Goal: Information Seeking & Learning: Learn about a topic

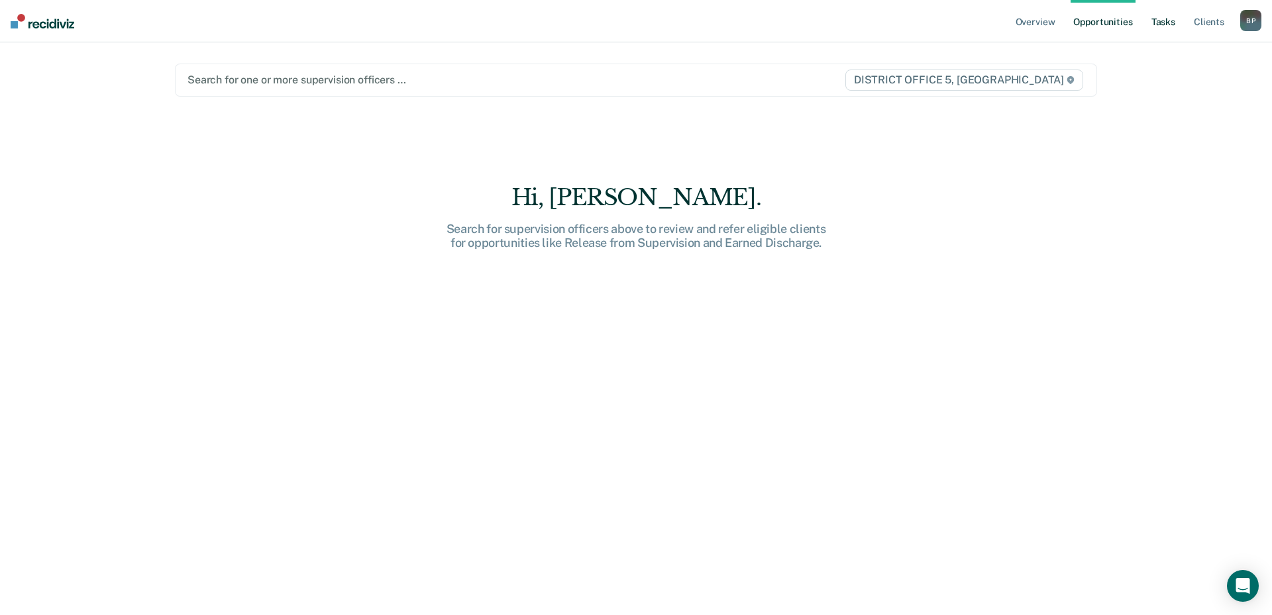
click at [1164, 20] on link "Tasks" at bounding box center [1163, 21] width 29 height 42
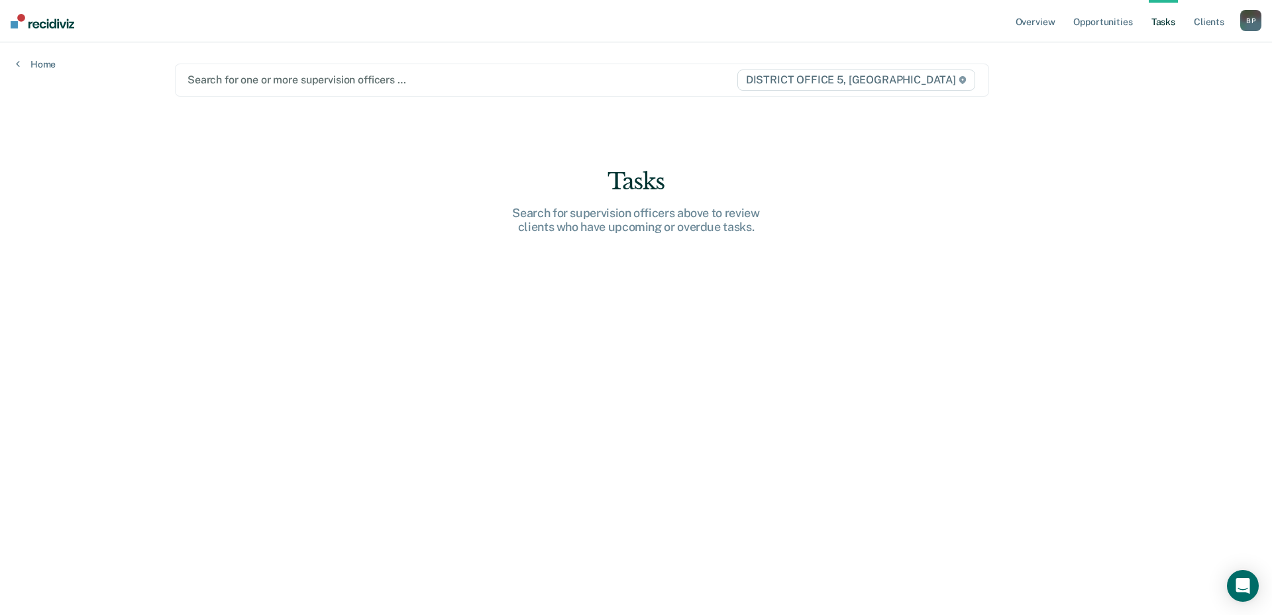
click at [350, 89] on div "Search for one or more supervision officers …" at bounding box center [461, 80] width 551 height 18
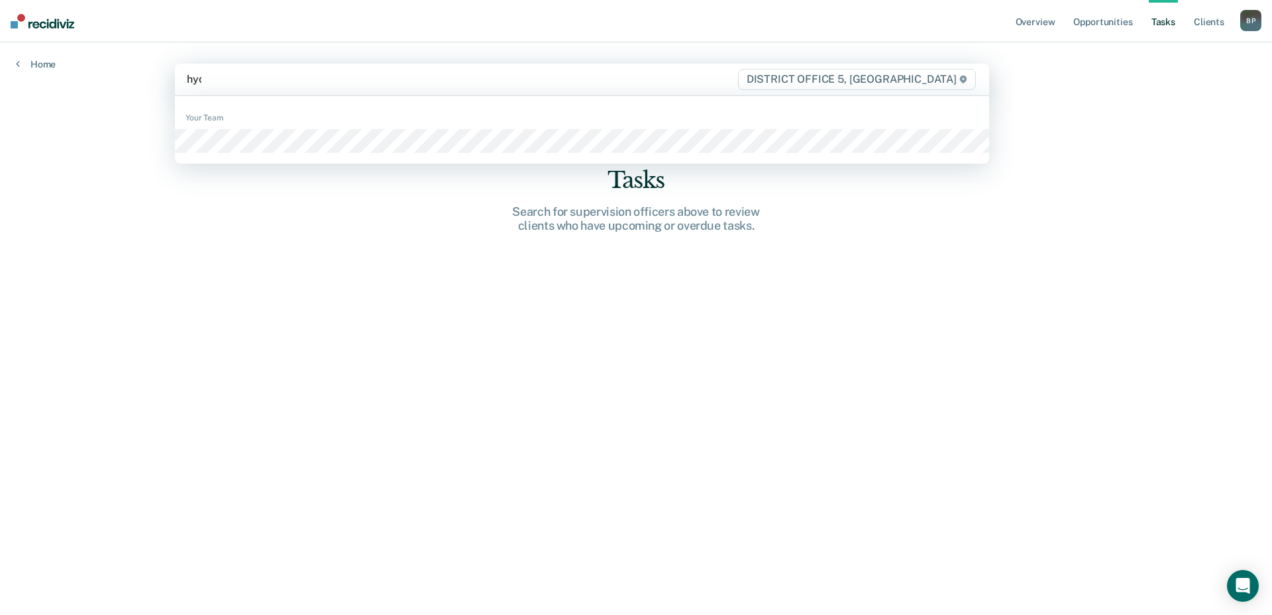
type input "hyde"
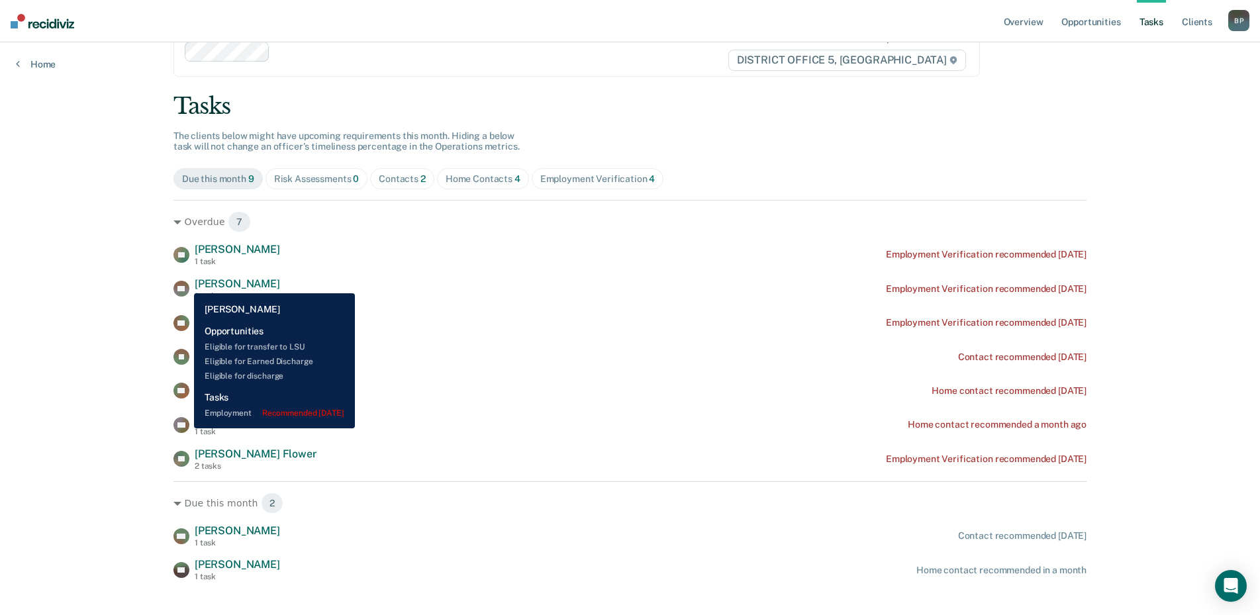
scroll to position [56, 0]
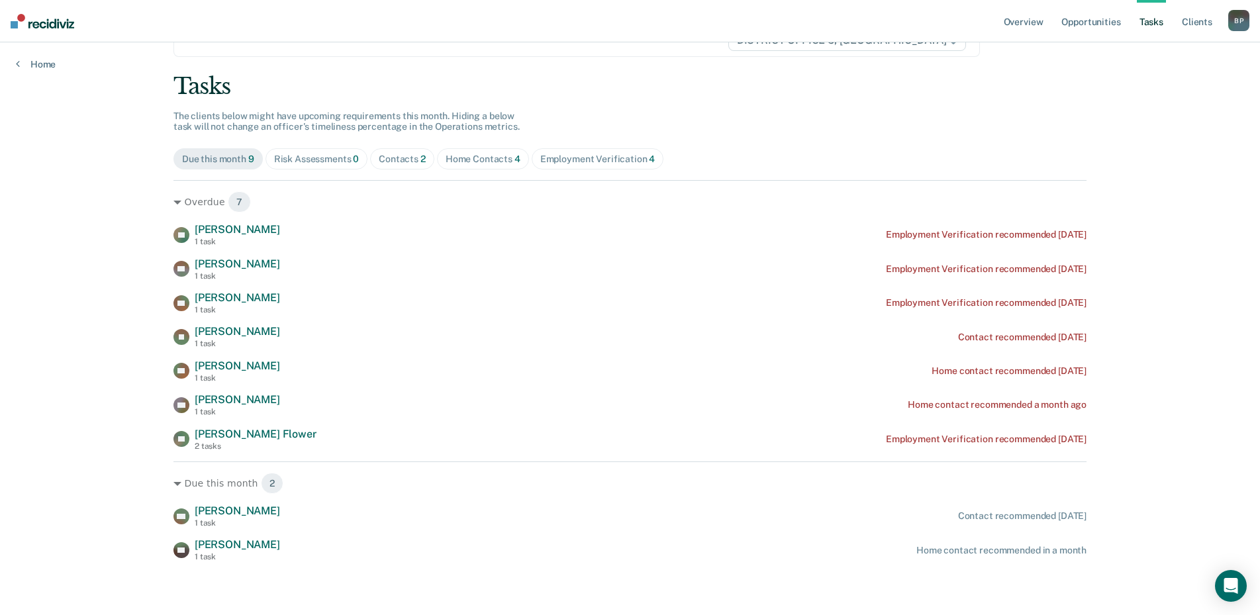
click at [331, 163] on div "Risk Assessments 0" at bounding box center [316, 159] width 85 height 11
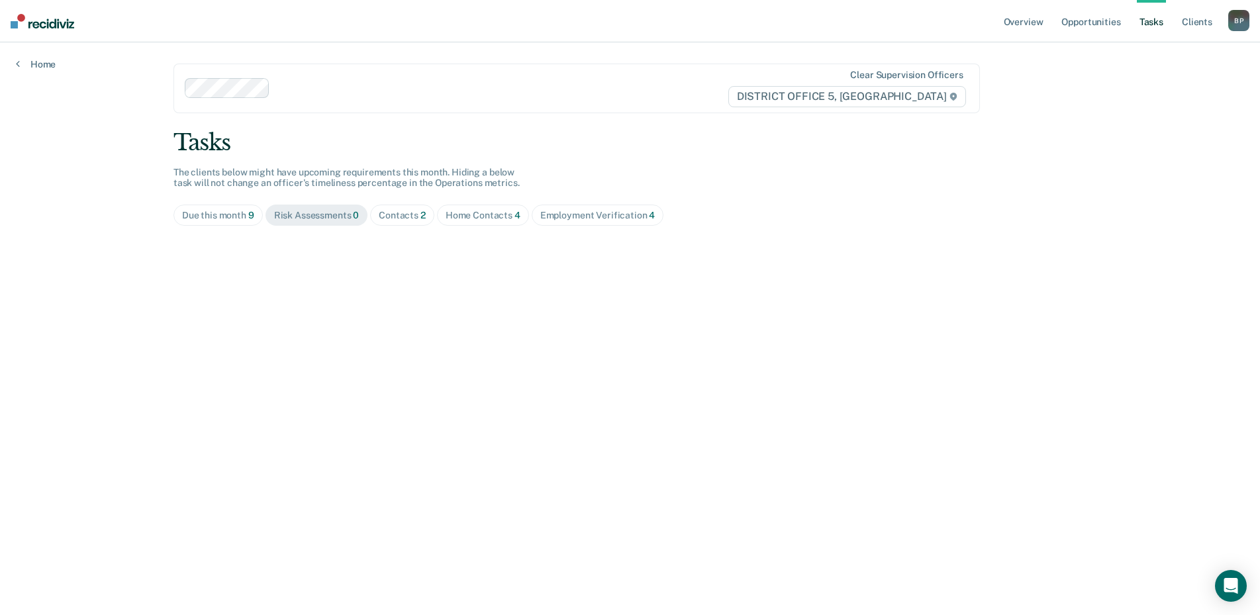
scroll to position [0, 0]
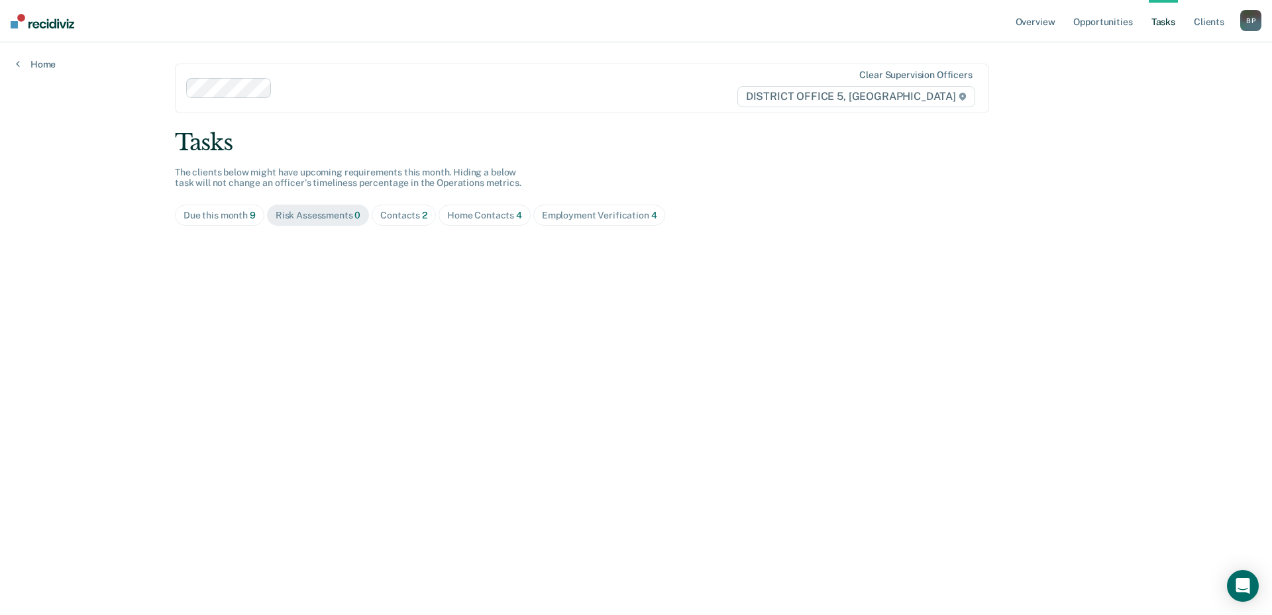
click at [460, 216] on div "Home Contacts 4" at bounding box center [484, 215] width 75 height 11
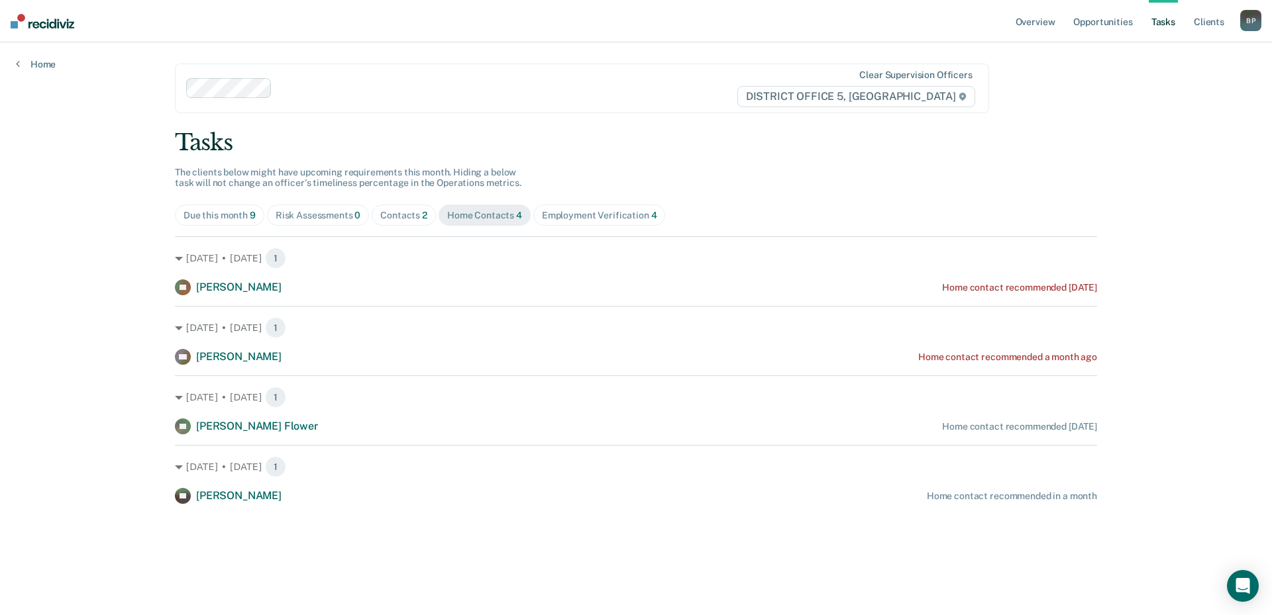
click at [413, 220] on div "Contacts 2" at bounding box center [403, 215] width 47 height 11
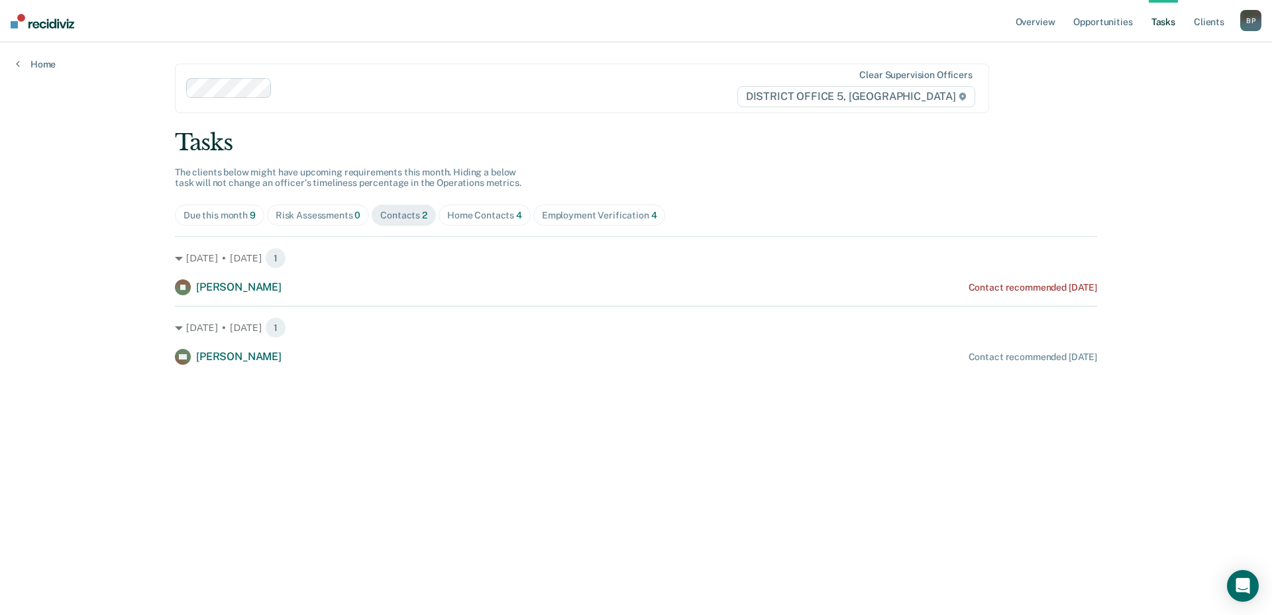
click at [476, 220] on div "Home Contacts 4" at bounding box center [484, 215] width 75 height 11
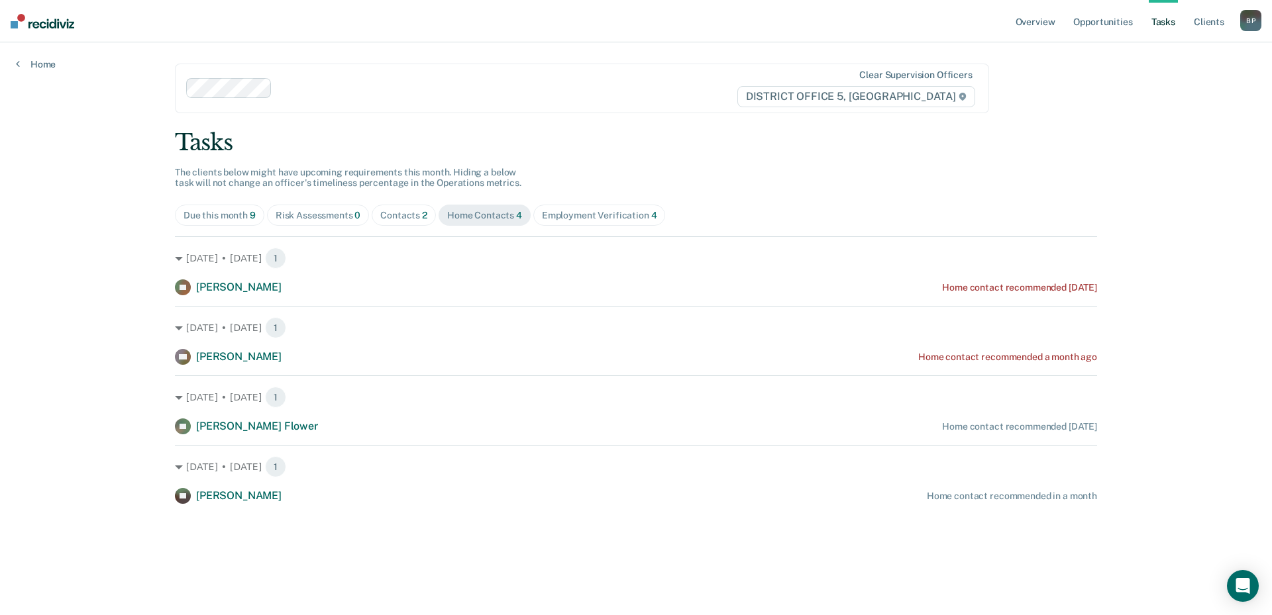
click at [101, 312] on div "Overview Opportunities Tasks Client s Bulzomi, Patrick B P Profile How it works…" at bounding box center [636, 307] width 1272 height 615
click at [406, 217] on div "Contacts 2" at bounding box center [403, 215] width 47 height 11
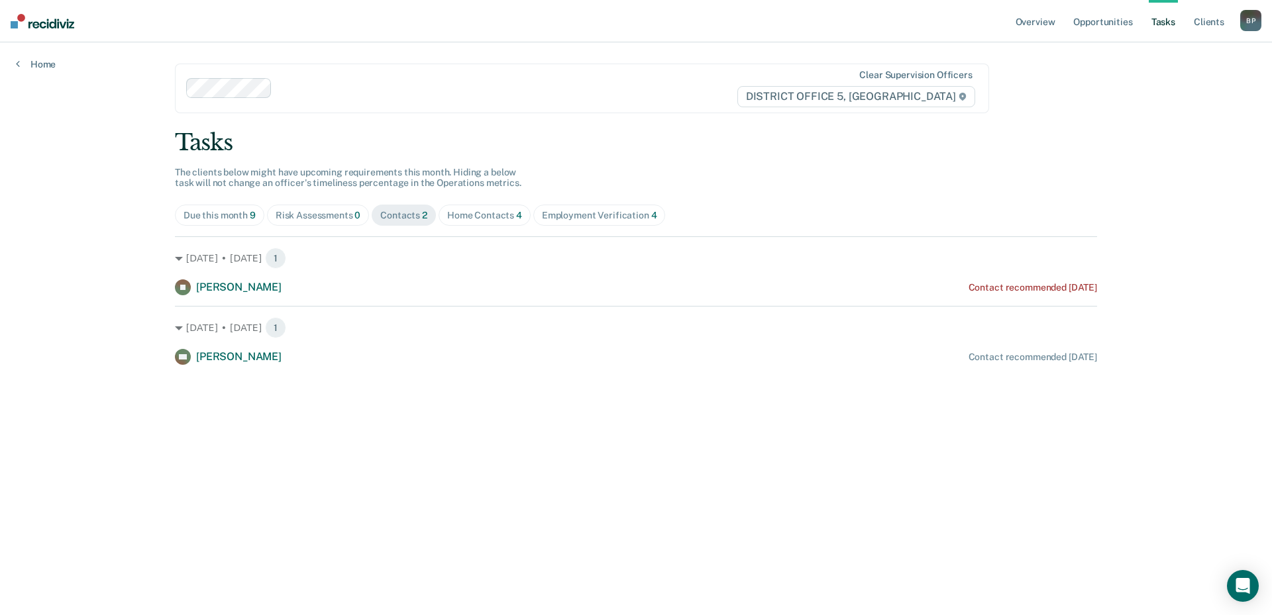
click at [595, 466] on main "Clear supervision officers DISTRICT OFFICE 5, TWIN FALLS Tasks The clients belo…" at bounding box center [636, 312] width 954 height 541
click at [422, 529] on main "Clear supervision officers DISTRICT OFFICE 5, TWIN FALLS Tasks The clients belo…" at bounding box center [636, 312] width 954 height 541
click at [1026, 22] on link "Overview" at bounding box center [1035, 21] width 45 height 42
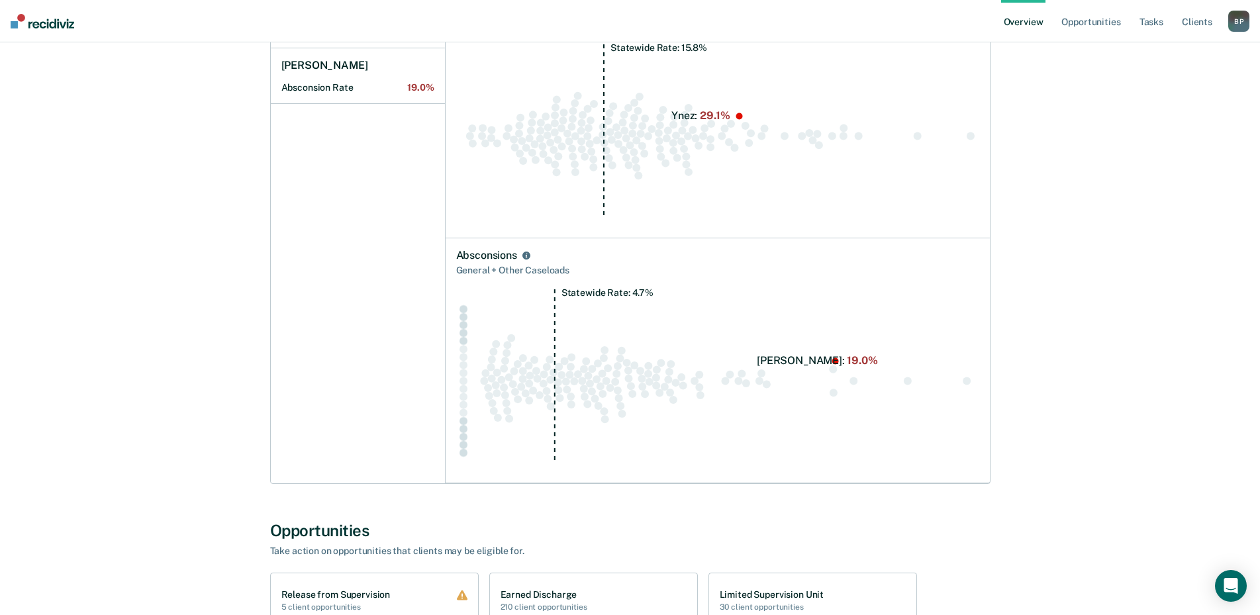
scroll to position [530, 0]
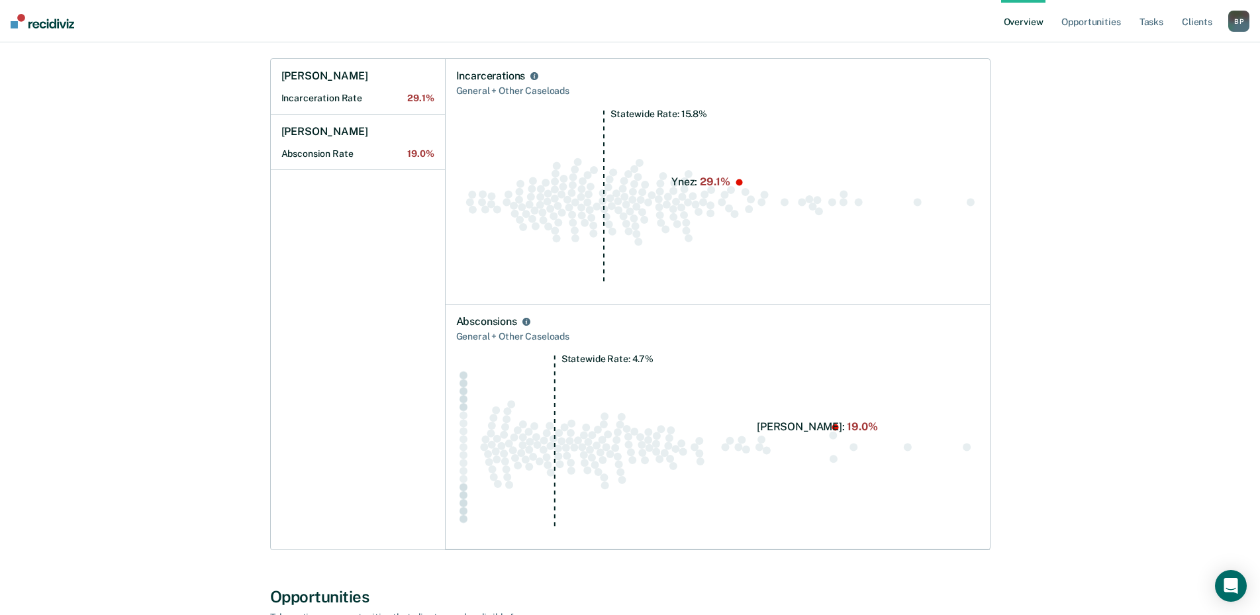
click at [967, 448] on circle "Swarm plot of all absconsion rates in the state for NOT_SEX_OFFENSE caseloads, …" at bounding box center [967, 448] width 8 height 8
click at [345, 447] on div "Ynez Shetler Incarceration Rate 29.1% Conley Hyde Absconsion Rate 19.0%" at bounding box center [358, 304] width 175 height 491
click at [330, 396] on div "Ynez Shetler Incarceration Rate 29.1% Conley Hyde Absconsion Rate 19.0%" at bounding box center [358, 304] width 175 height 491
click at [527, 322] on icon "Absconsions" at bounding box center [527, 322] width 8 height 8
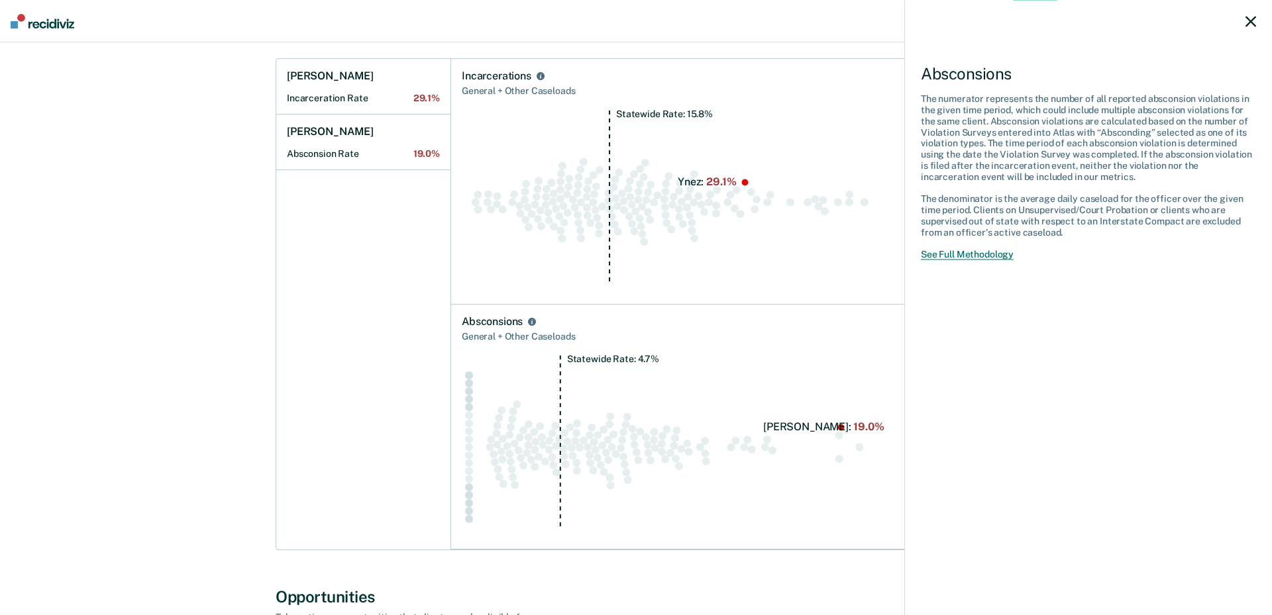
click at [998, 254] on link "See Full Methodology" at bounding box center [967, 253] width 93 height 11
click at [923, 341] on div "Absconsions The numerator represents the number of all reported absconsion viol…" at bounding box center [1088, 307] width 368 height 615
click at [1252, 25] on icon at bounding box center [1250, 21] width 11 height 11
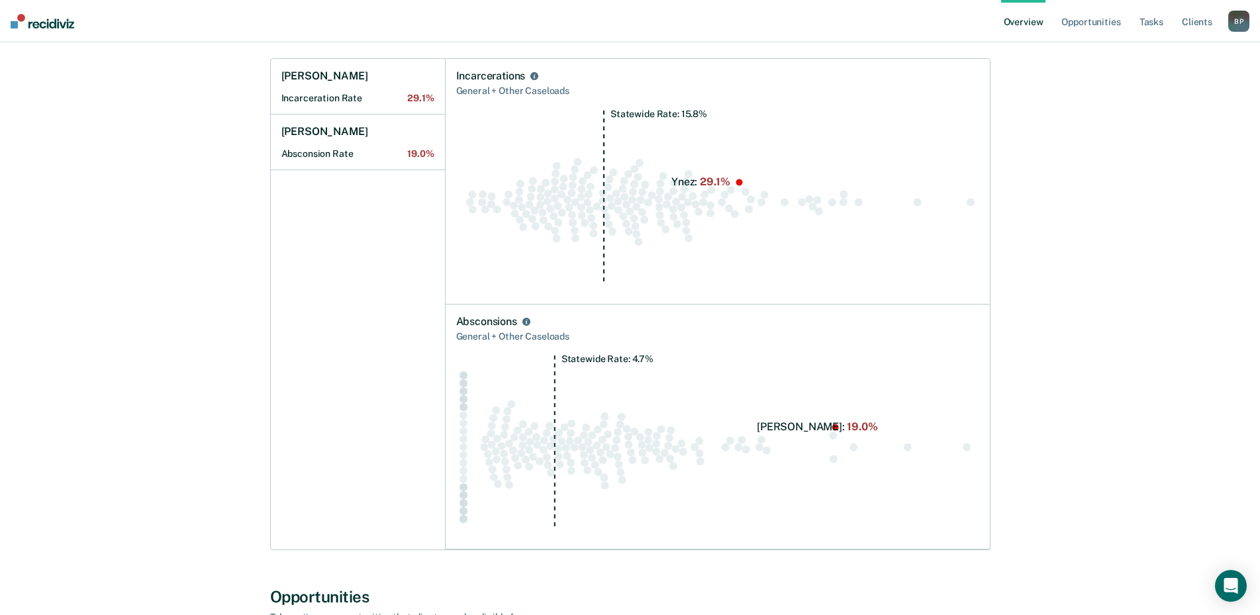
click at [615, 444] on icon "Statewide Rate: 4.7%" at bounding box center [717, 446] width 523 height 183
click at [560, 445] on circle "Swarm plot of all absconsion rates in the state for NOT_SEX_OFFENSE caseloads, …" at bounding box center [562, 442] width 8 height 8
drag, startPoint x: 762, startPoint y: 435, endPoint x: 452, endPoint y: 439, distance: 310.0
click at [762, 435] on icon "Statewide Rate: 4.7%" at bounding box center [717, 446] width 523 height 183
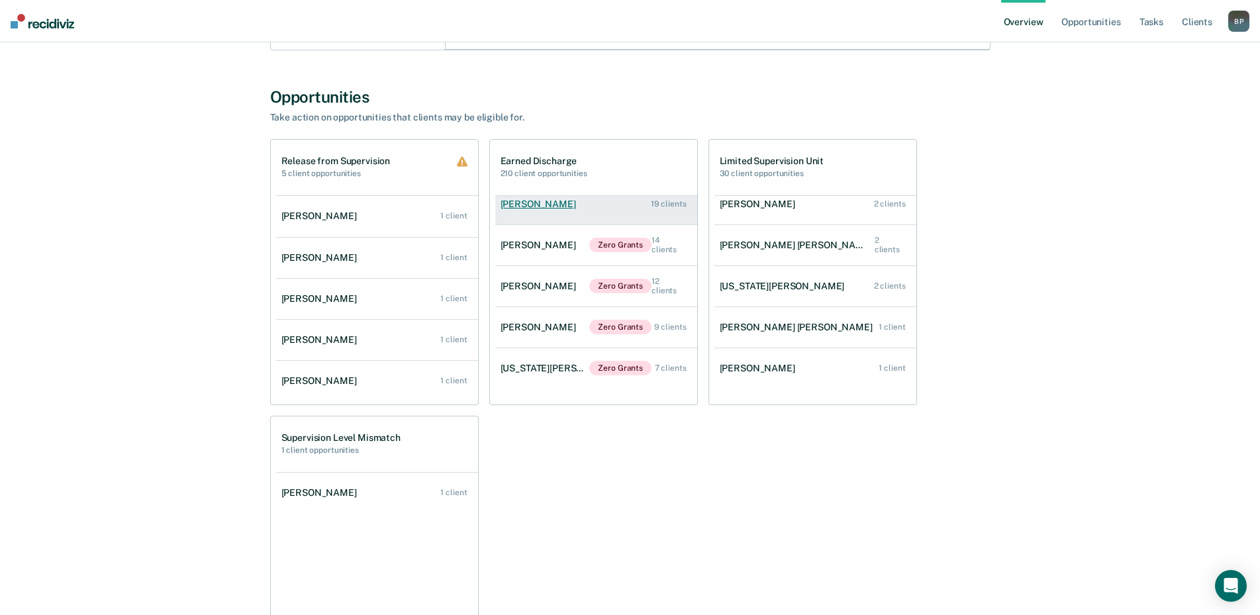
scroll to position [1060, 0]
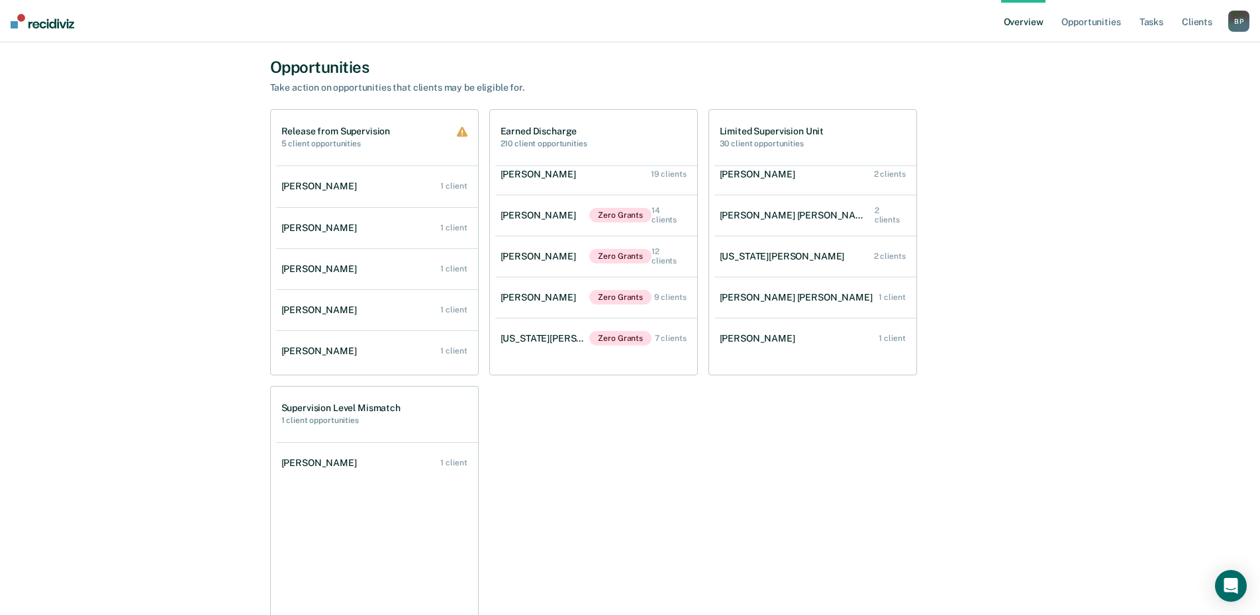
click at [601, 440] on div "Release from Supervision 5 client opportunities Conley Hyde 1 client Jeremy Tho…" at bounding box center [630, 380] width 721 height 543
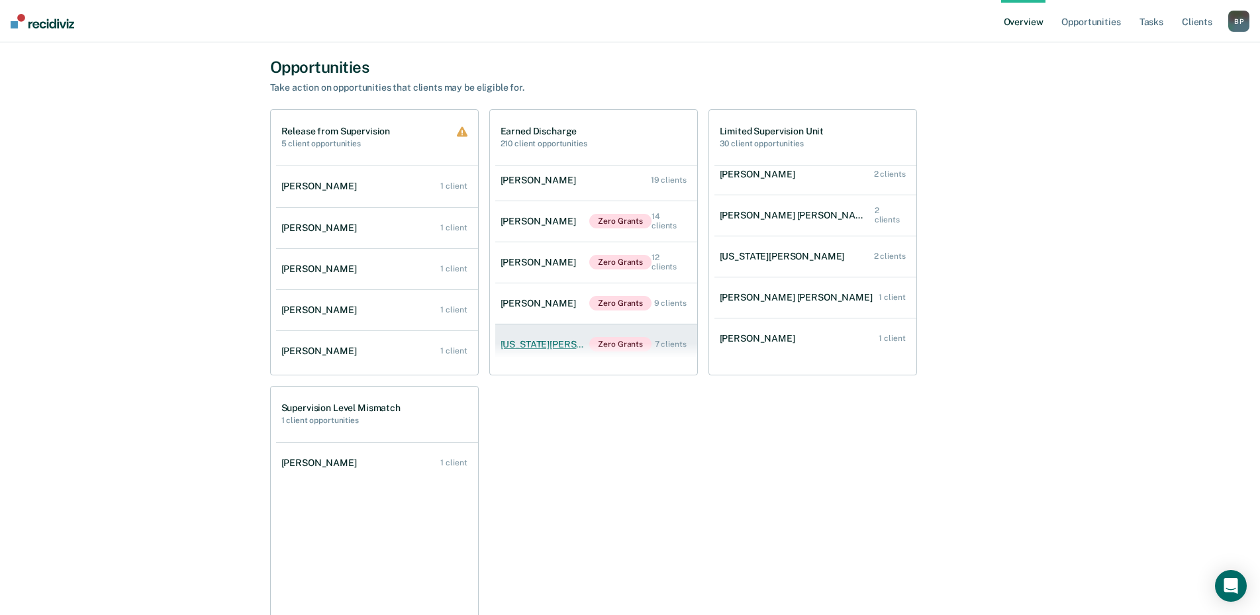
scroll to position [218, 0]
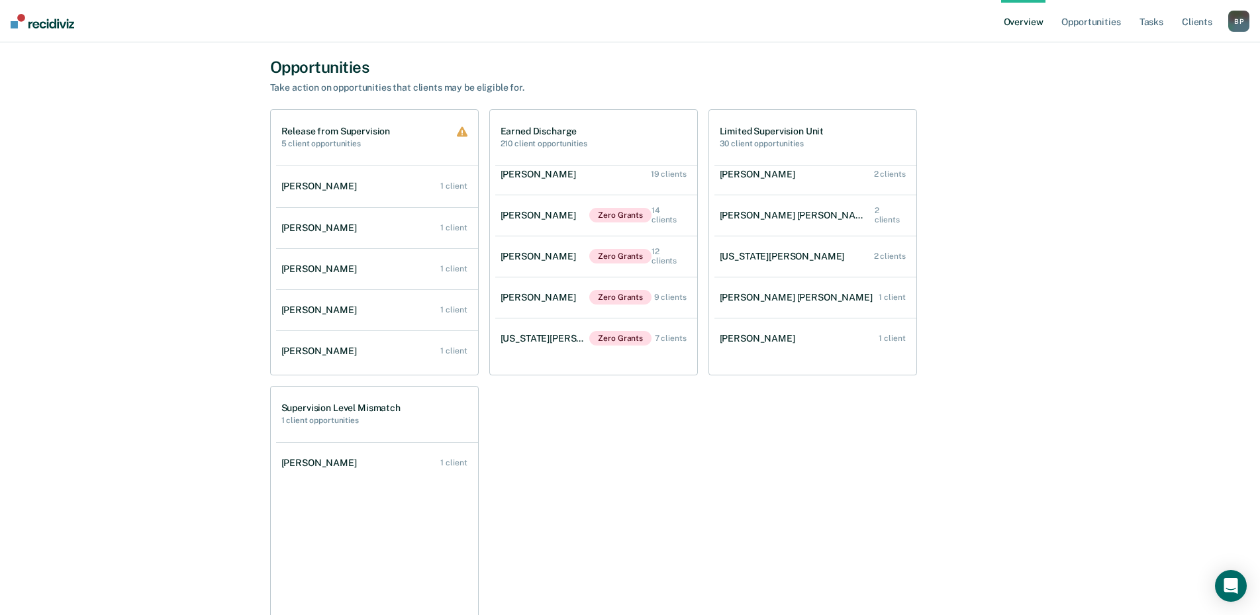
click at [612, 444] on div "Release from Supervision 5 client opportunities Conley Hyde 1 client Jeremy Tho…" at bounding box center [630, 380] width 721 height 543
click at [590, 424] on div "Release from Supervision 5 client opportunities Conley Hyde 1 client Jeremy Tho…" at bounding box center [630, 380] width 721 height 543
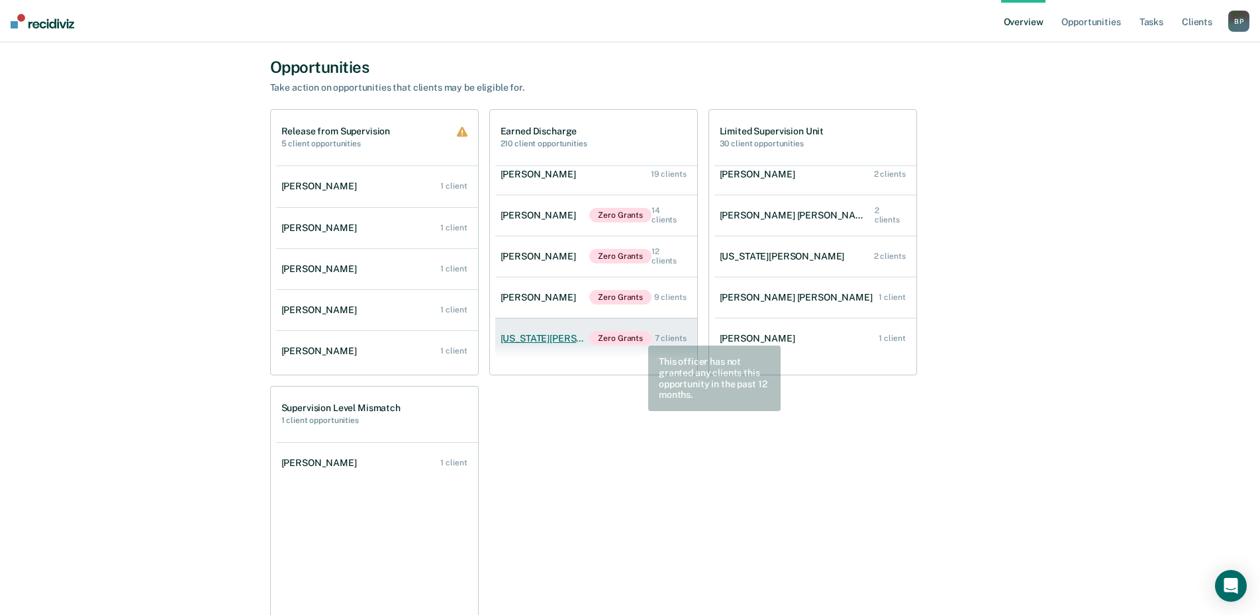
click at [638, 335] on span "Zero Grants" at bounding box center [621, 338] width 62 height 15
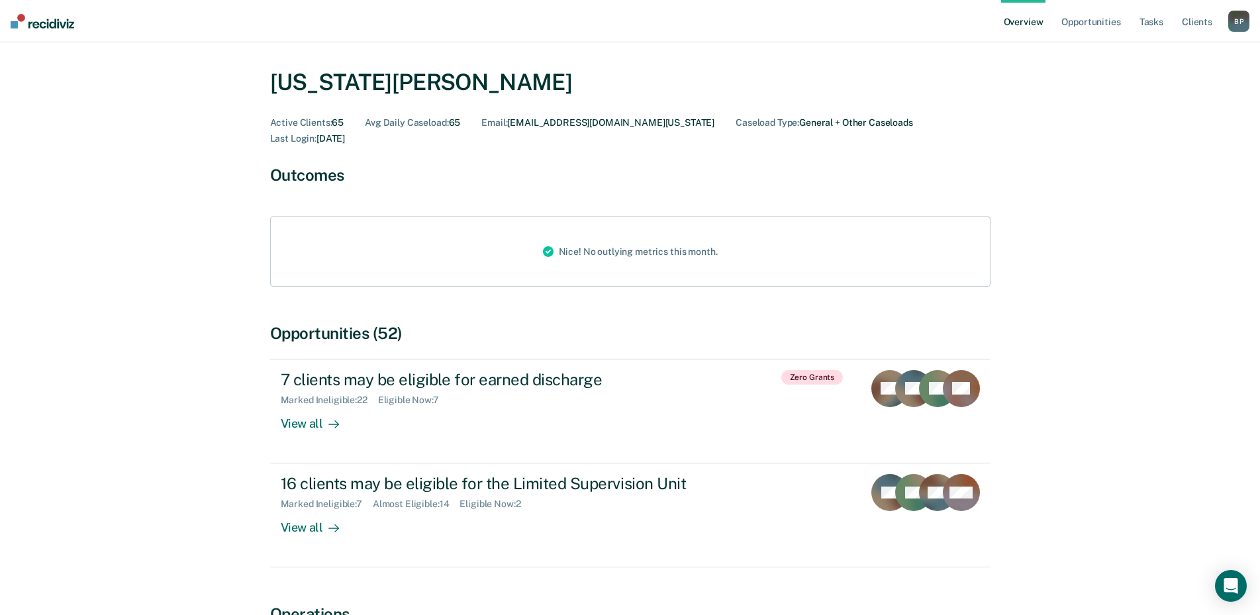
scroll to position [66, 0]
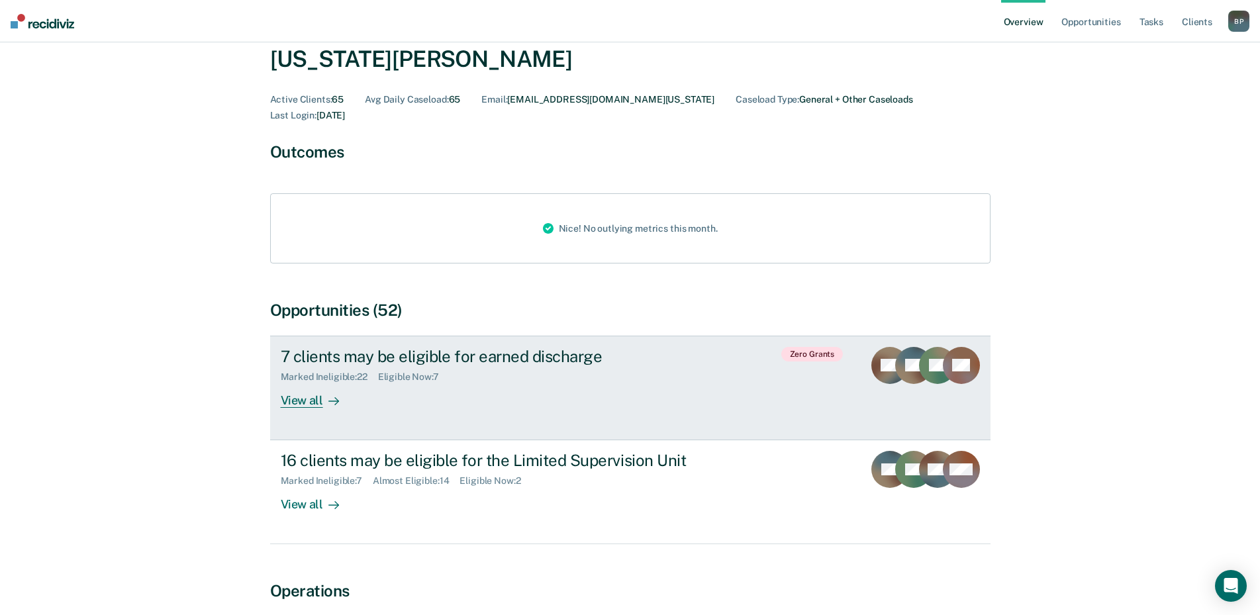
click at [295, 387] on div "View all" at bounding box center [318, 395] width 74 height 26
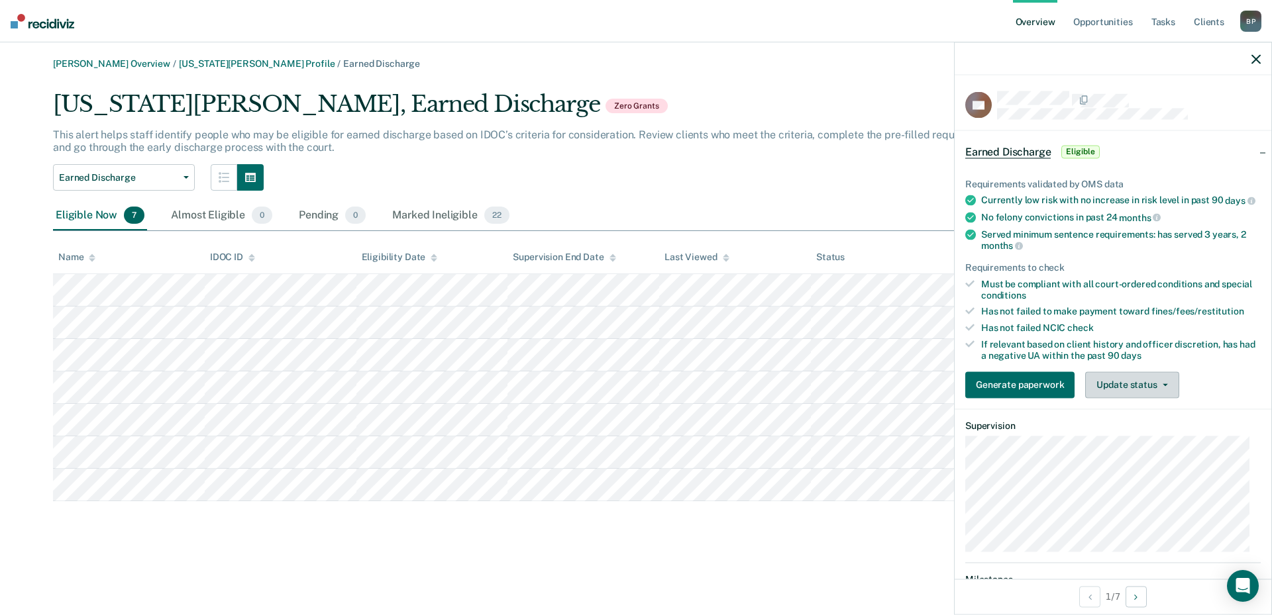
click at [1167, 394] on button "Update status" at bounding box center [1131, 385] width 93 height 26
click at [1257, 56] on icon "button" at bounding box center [1255, 58] width 9 height 9
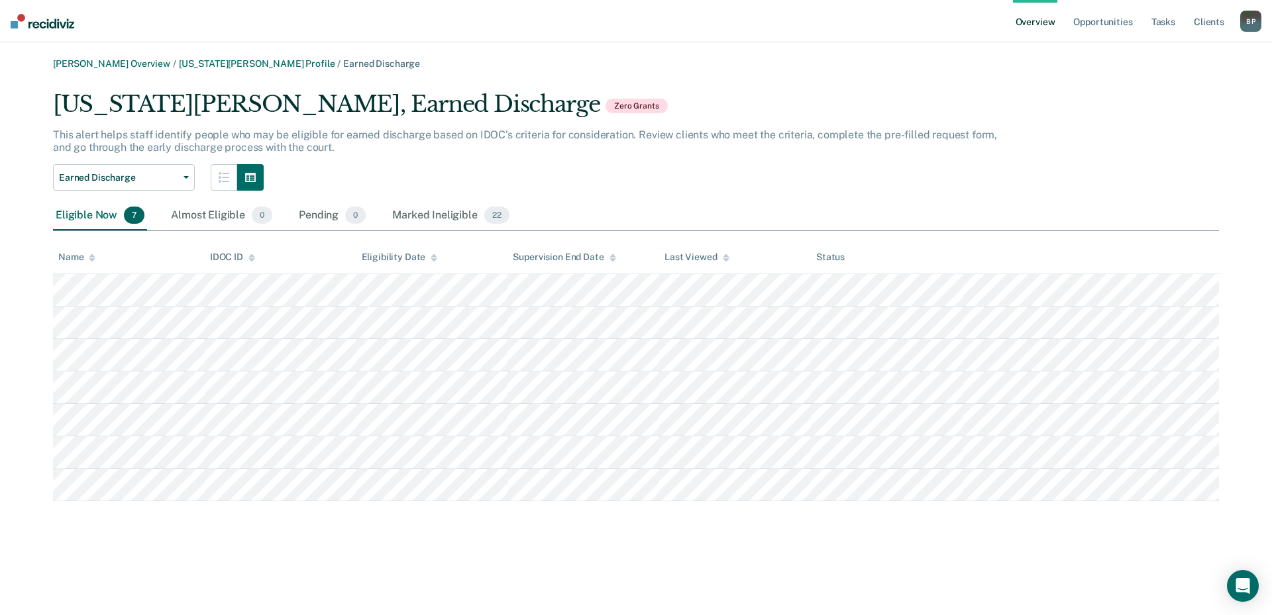
click at [599, 166] on div "Earned Discharge Earned Discharge Limited Supervision Unit" at bounding box center [530, 177] width 954 height 26
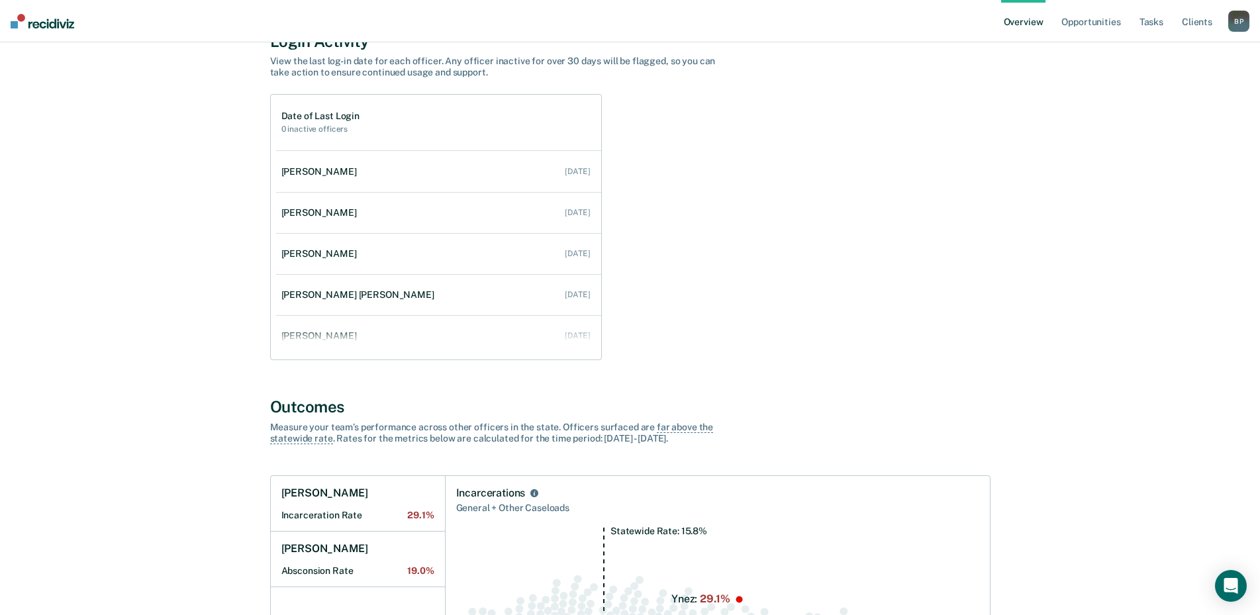
scroll to position [66, 0]
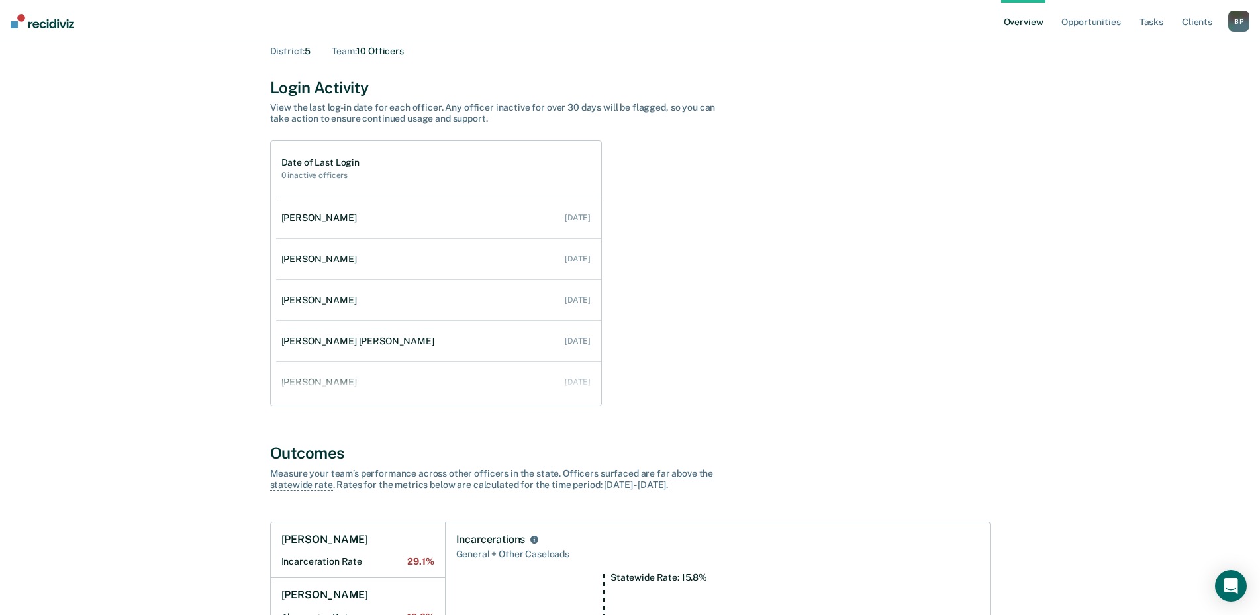
click at [725, 317] on div "Date of Last Login 0 inactive officers Vincent Ortiz Jul 28, 2025 Nikkia Liles …" at bounding box center [630, 273] width 721 height 266
click at [725, 326] on div "Date of Last Login 0 inactive officers Vincent Ortiz Jul 28, 2025 Nikkia Liles …" at bounding box center [630, 273] width 721 height 266
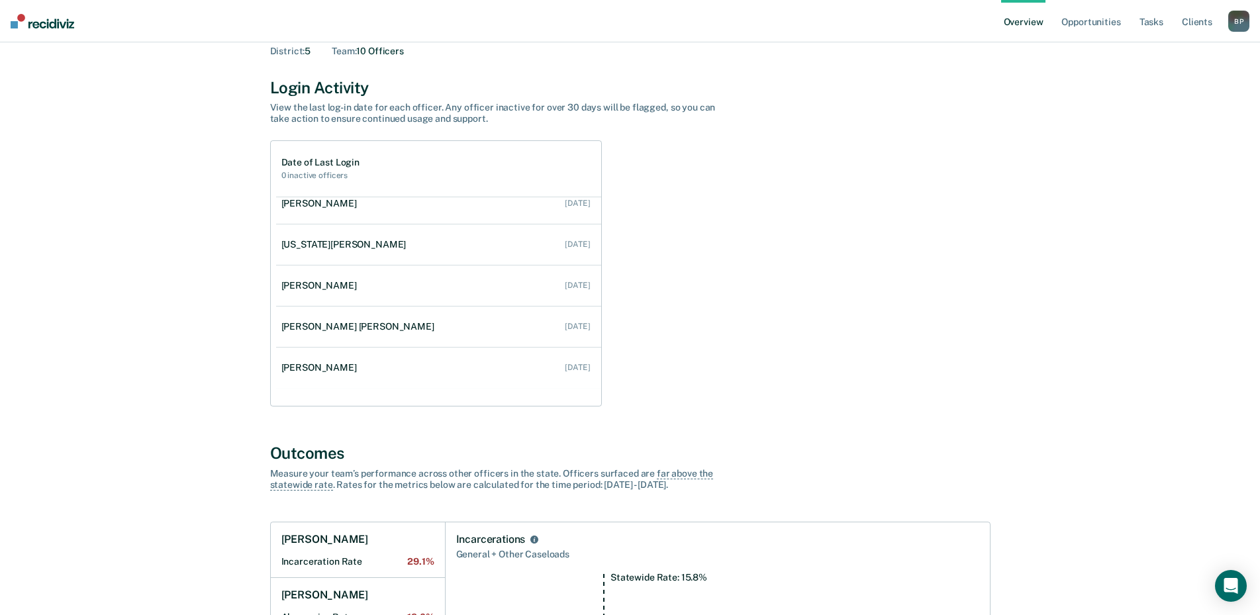
scroll to position [162, 0]
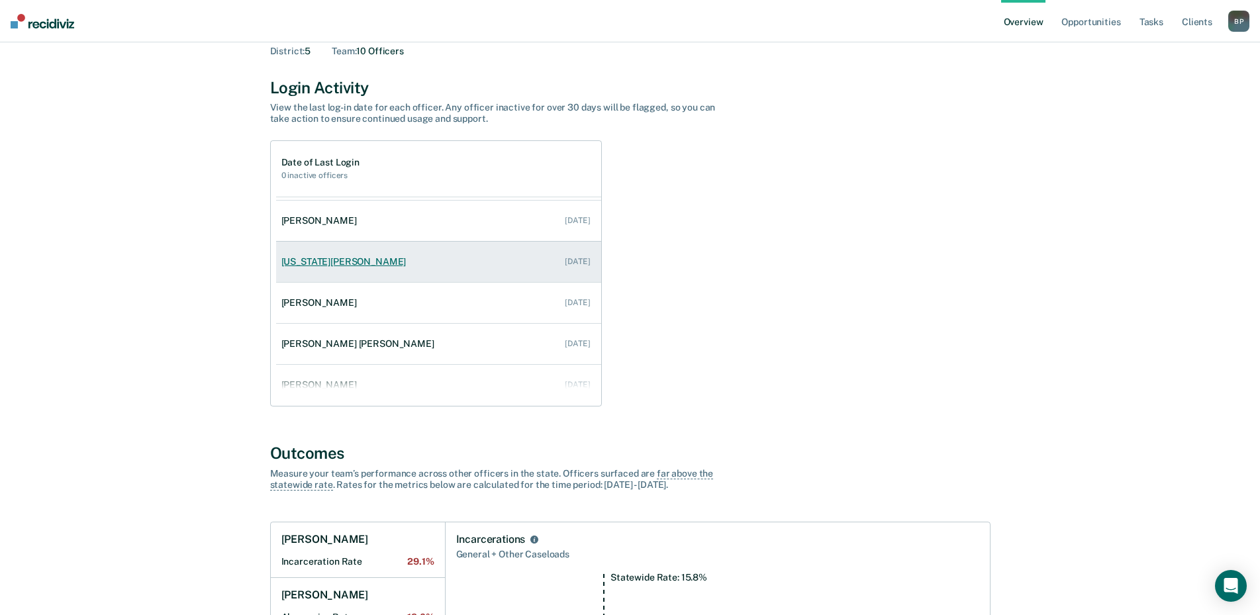
click at [519, 264] on link "Virginia Dahl Aug 5, 2025" at bounding box center [438, 262] width 325 height 38
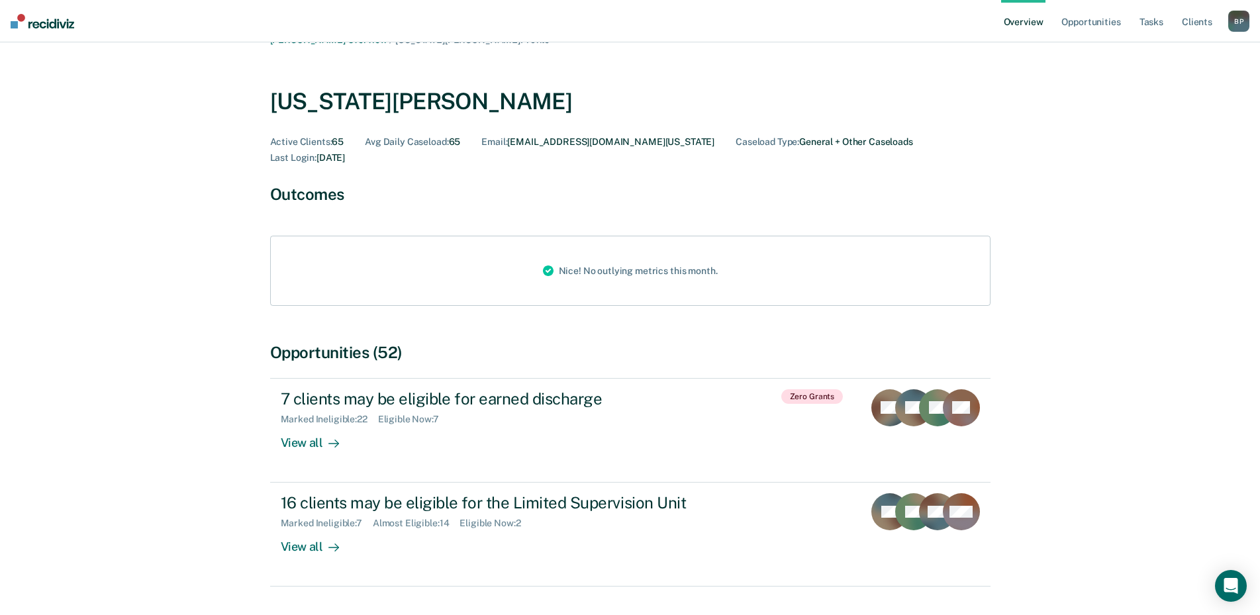
scroll to position [7, 0]
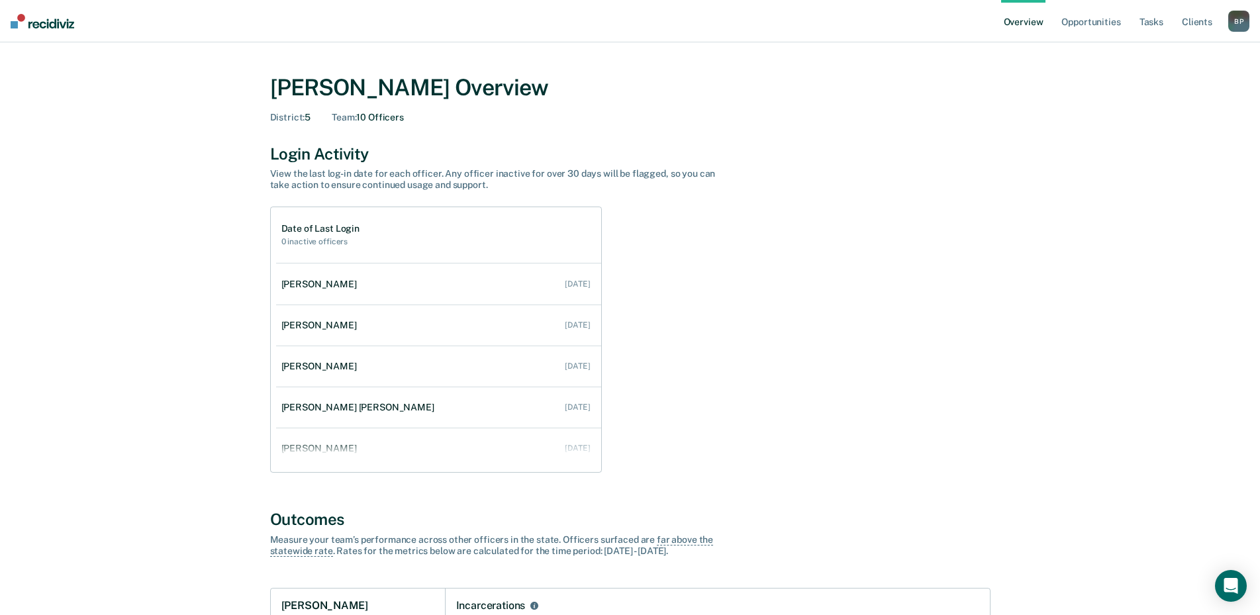
click at [722, 363] on div "Date of Last Login 0 inactive officers Vincent Ortiz Jul 28, 2025 Nikkia Liles …" at bounding box center [630, 340] width 721 height 266
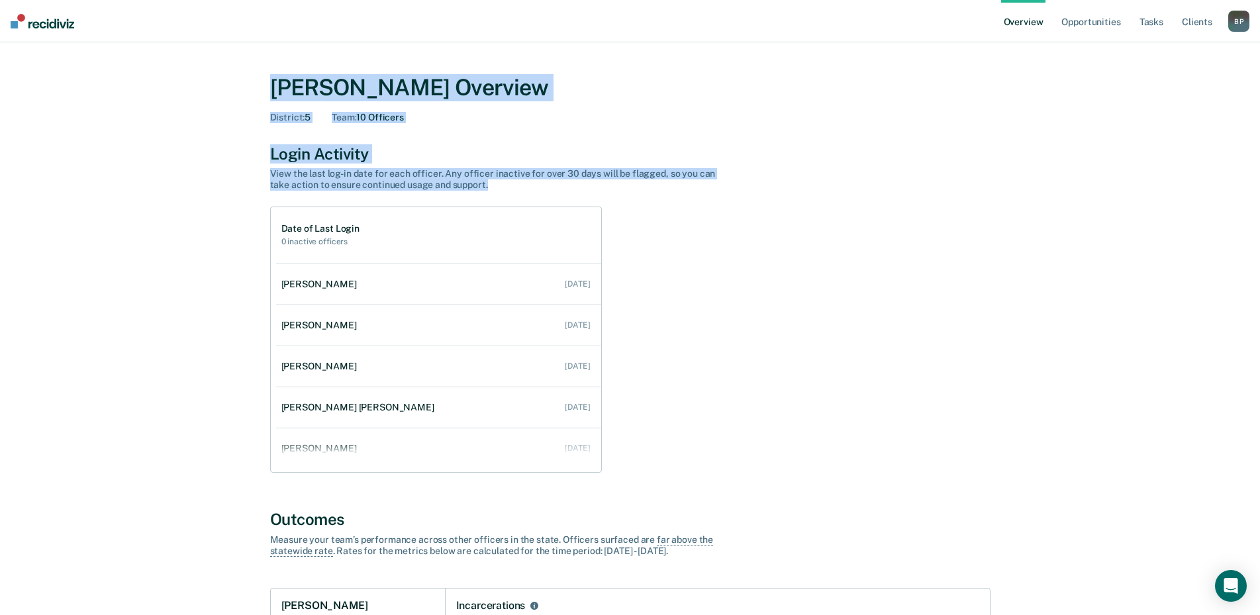
drag, startPoint x: 477, startPoint y: 191, endPoint x: 225, endPoint y: 81, distance: 275.0
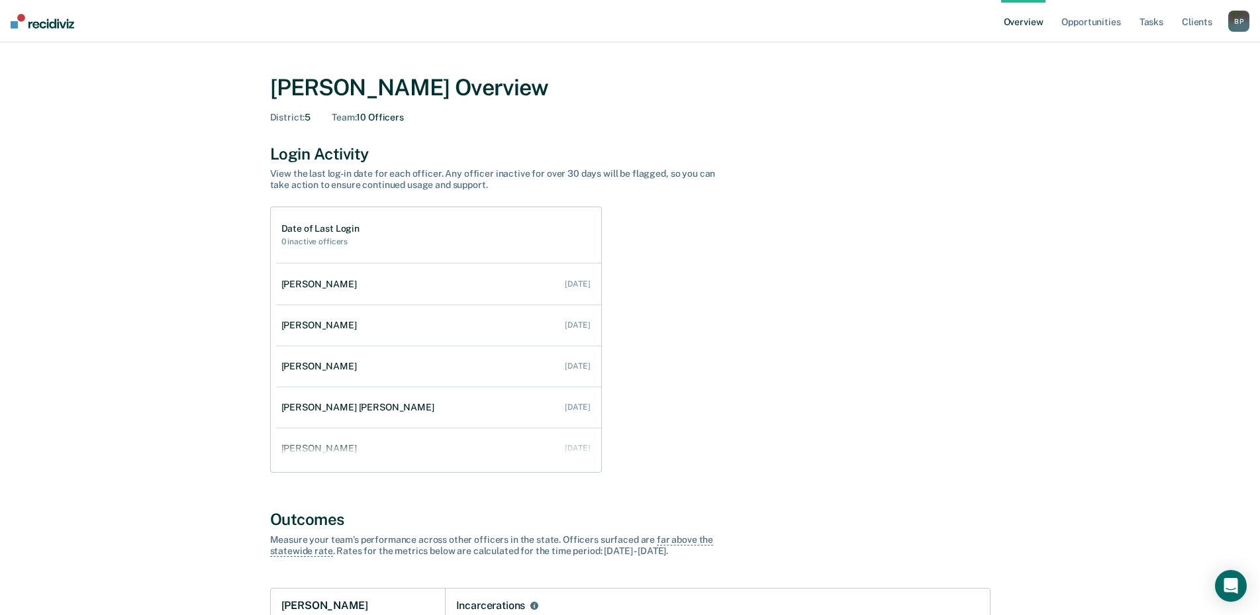
click at [822, 352] on div "Date of Last Login 0 inactive officers Vincent Ortiz Jul 28, 2025 Nikkia Liles …" at bounding box center [630, 340] width 721 height 266
click at [1237, 23] on div "B P" at bounding box center [1239, 21] width 21 height 21
click at [1179, 86] on link "Go to Operations" at bounding box center [1186, 85] width 107 height 11
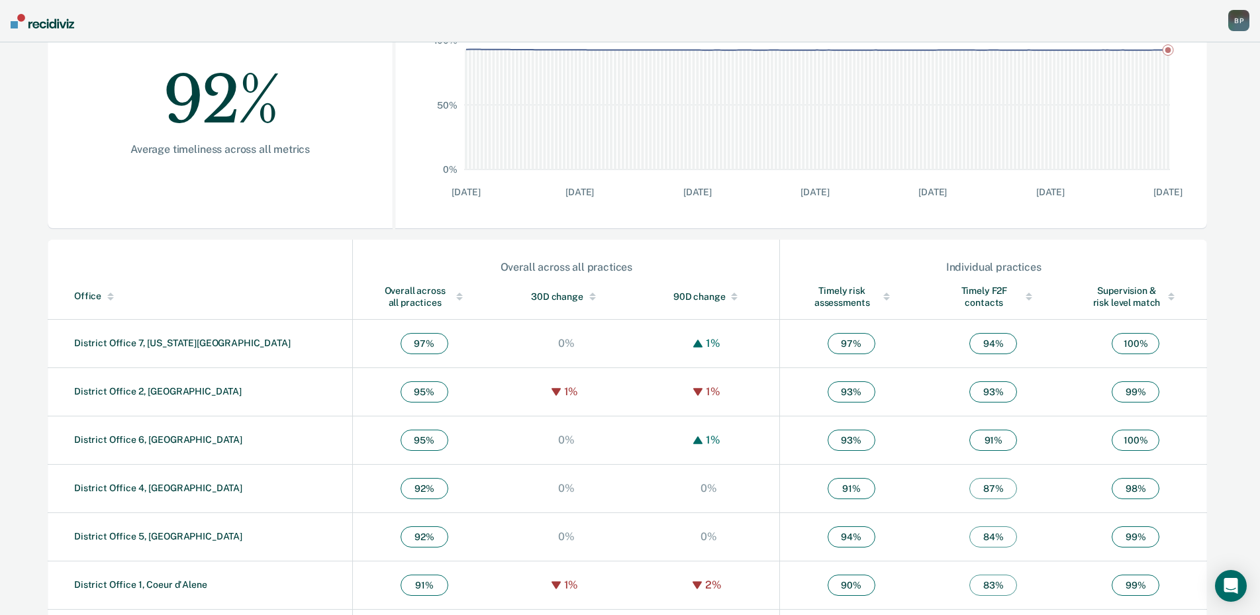
scroll to position [308, 0]
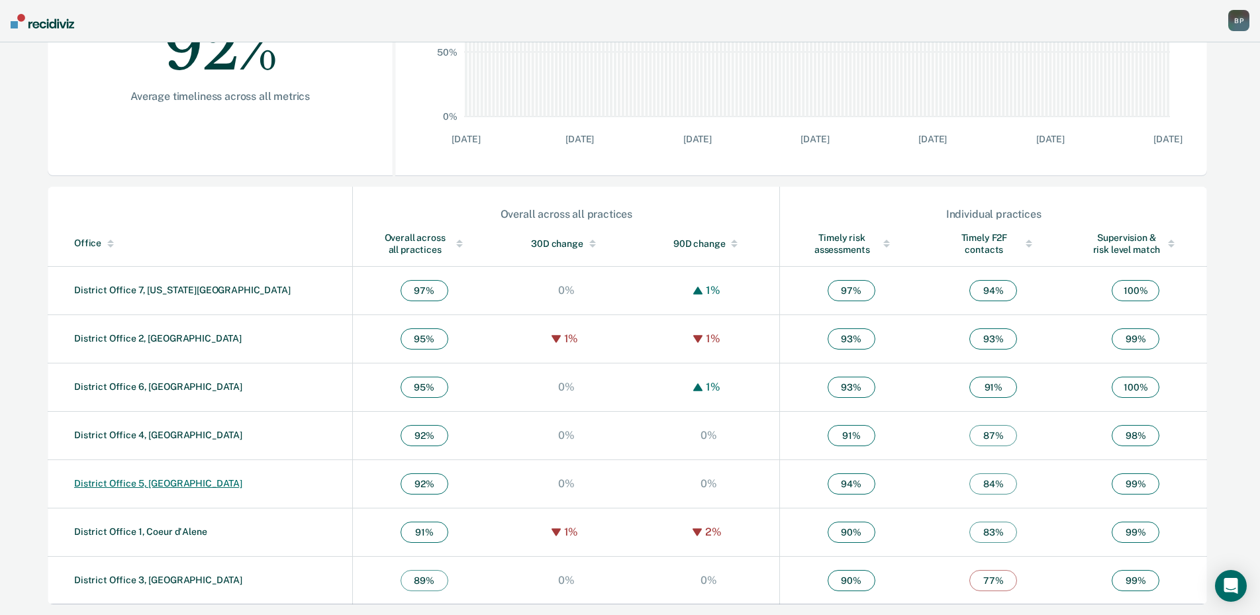
click at [160, 486] on link "District Office 5, Twin Falls" at bounding box center [158, 483] width 168 height 11
